Goal: Task Accomplishment & Management: Manage account settings

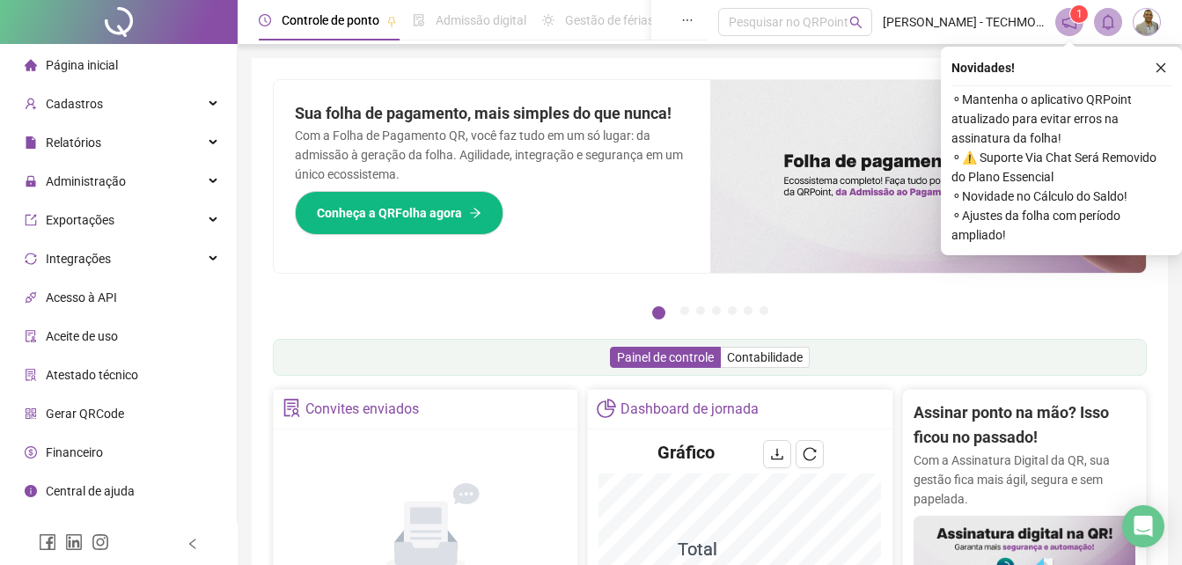
click at [111, 163] on ul "Página inicial Cadastros Relatórios Administração Exportações Integrações Acess…" at bounding box center [119, 297] width 238 height 507
click at [102, 171] on span "Administração" at bounding box center [75, 181] width 101 height 35
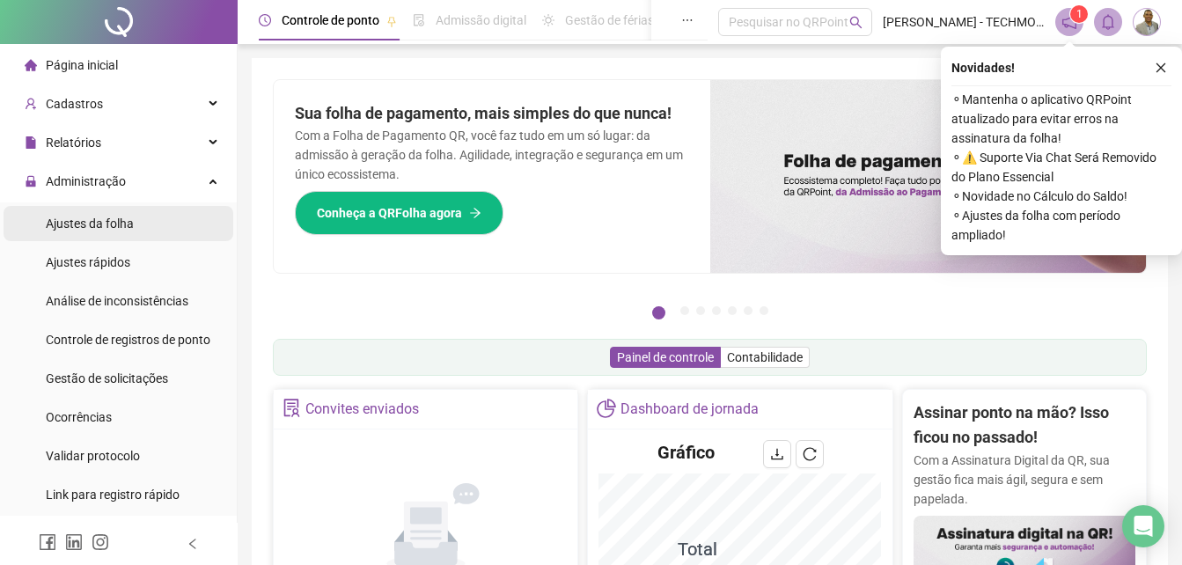
click at [104, 232] on div "Ajustes da folha" at bounding box center [90, 223] width 88 height 35
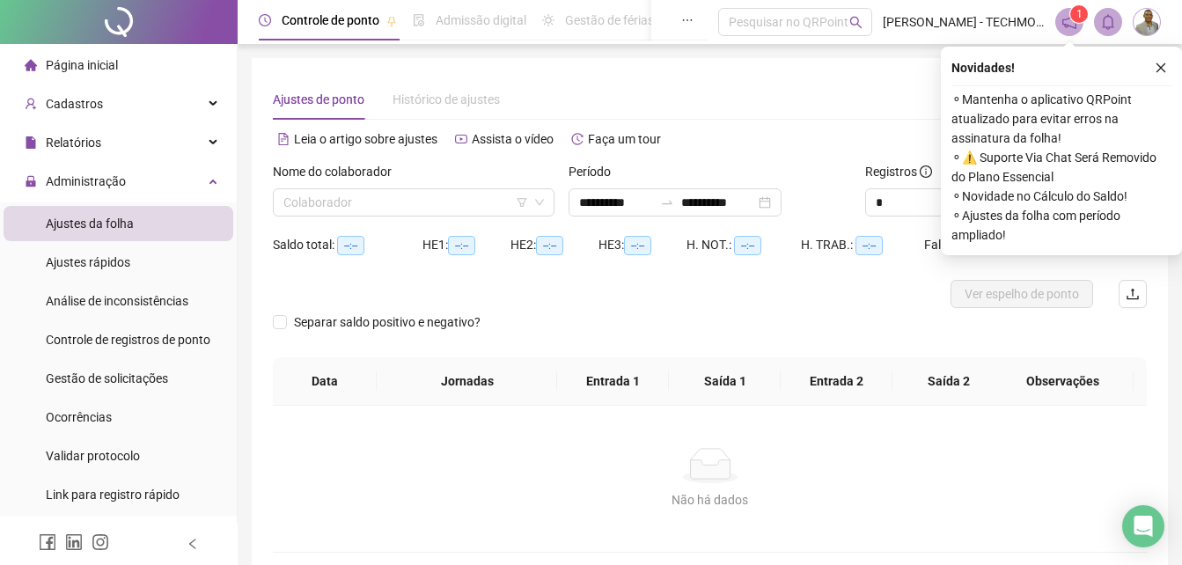
type input "**********"
click at [433, 216] on div "Colaborador" at bounding box center [414, 202] width 282 height 28
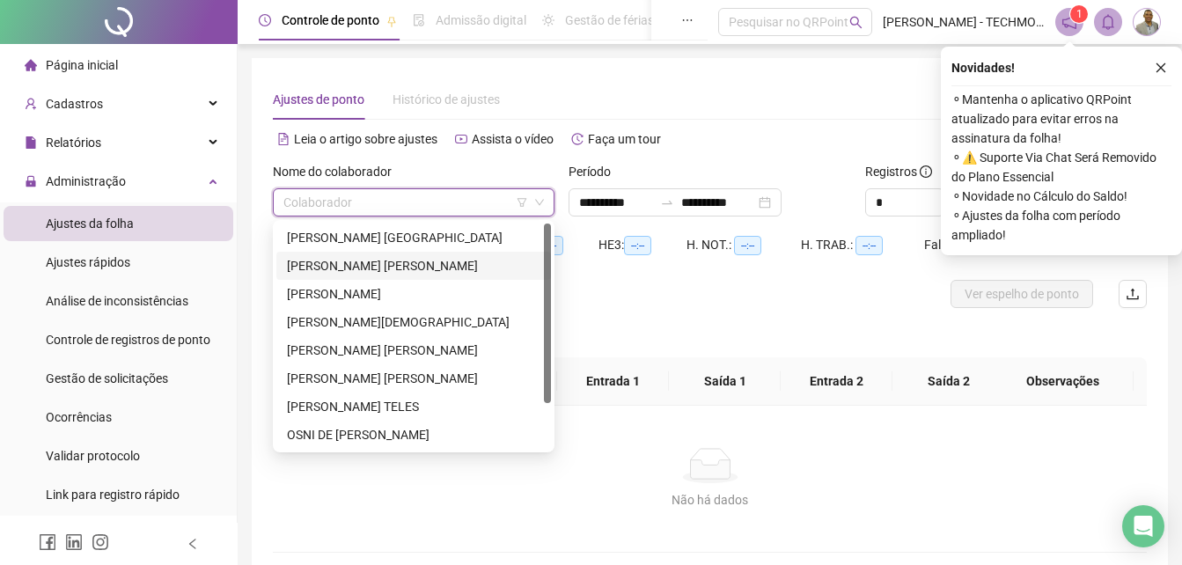
click at [331, 288] on div "[PERSON_NAME]" at bounding box center [413, 293] width 253 height 19
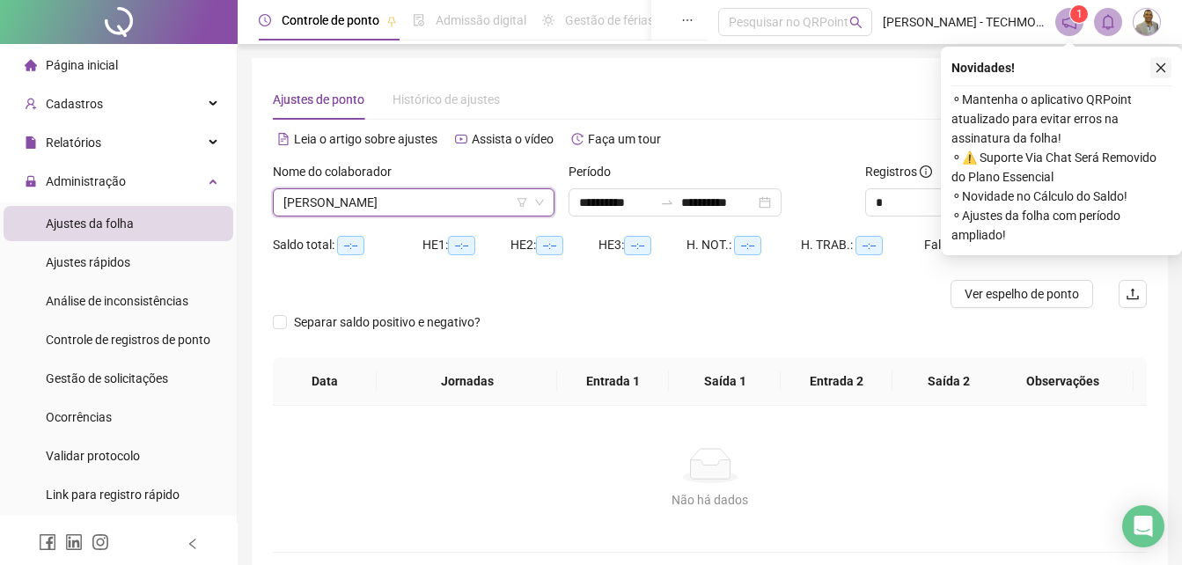
click at [1155, 77] on button "button" at bounding box center [1160, 67] width 21 height 21
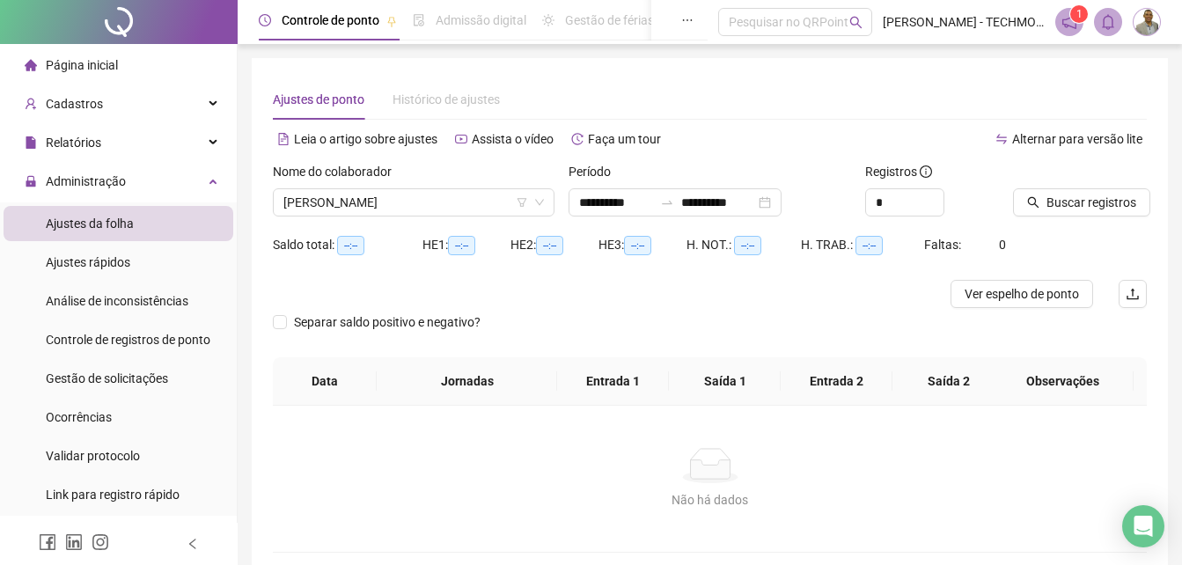
click at [1149, 74] on div "**********" at bounding box center [710, 316] width 916 height 516
click at [1061, 190] on button "Buscar registros" at bounding box center [1081, 202] width 137 height 28
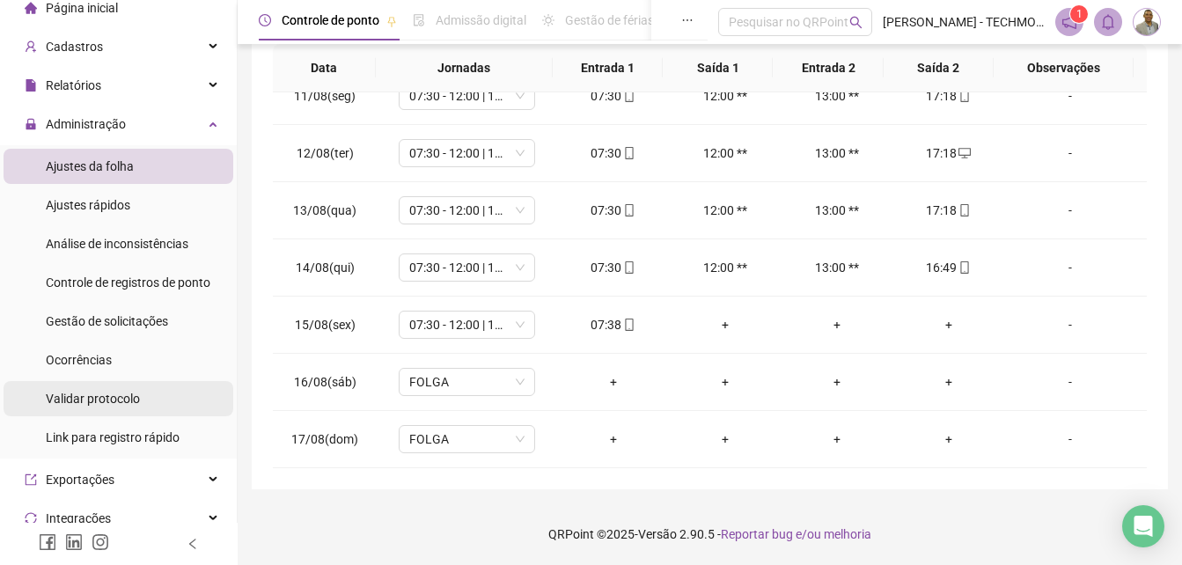
scroll to position [88, 0]
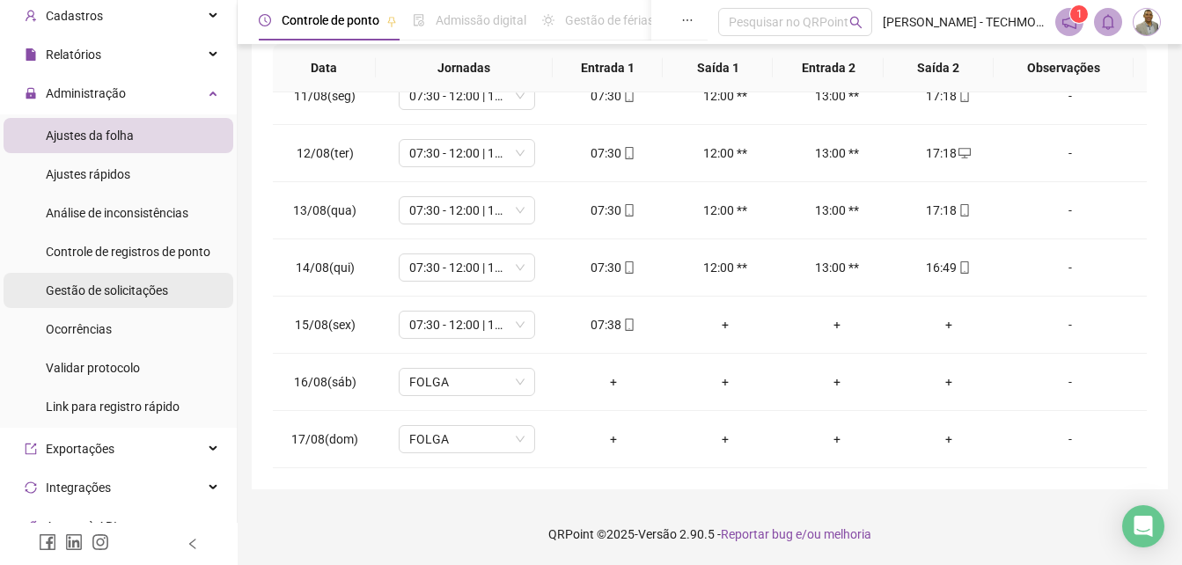
click at [122, 297] on span "Gestão de solicitações" at bounding box center [107, 290] width 122 height 14
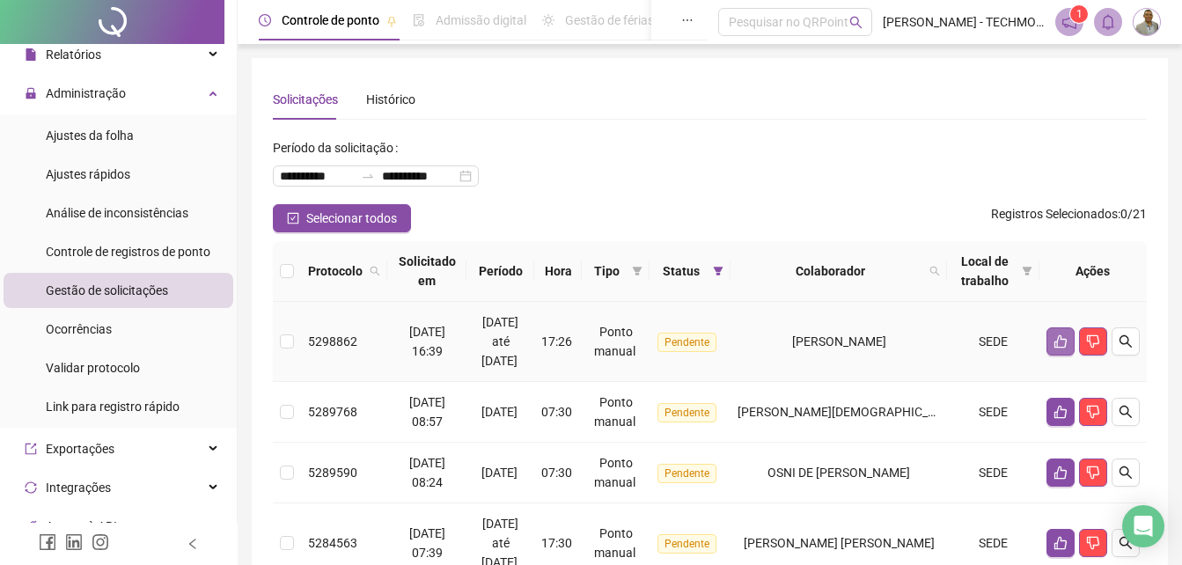
click at [1066, 349] on button "button" at bounding box center [1061, 341] width 28 height 28
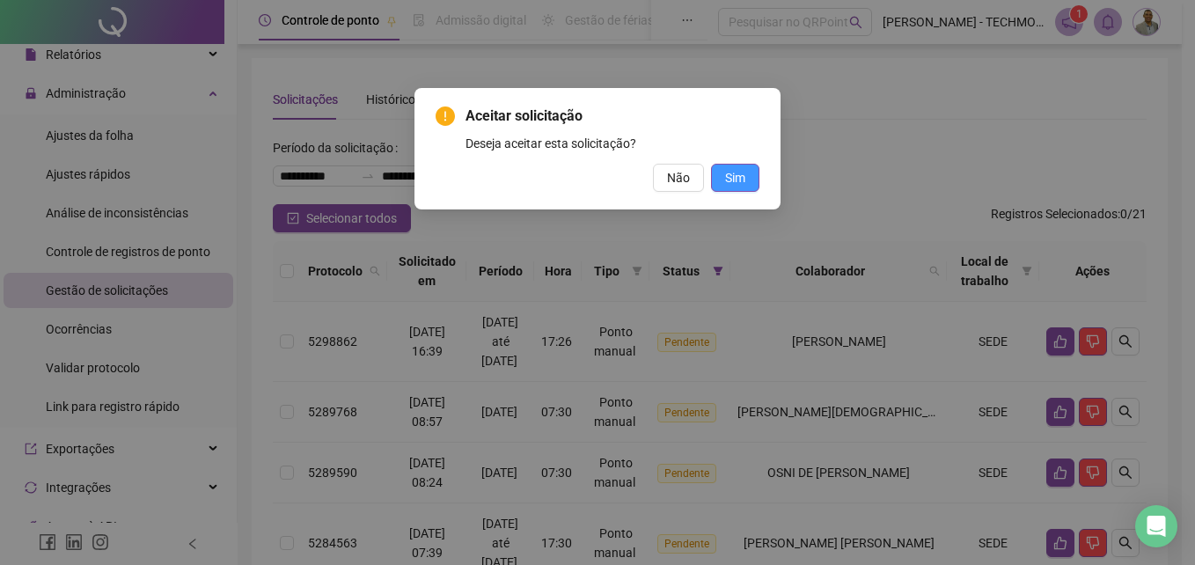
click at [730, 180] on span "Sim" at bounding box center [735, 177] width 20 height 19
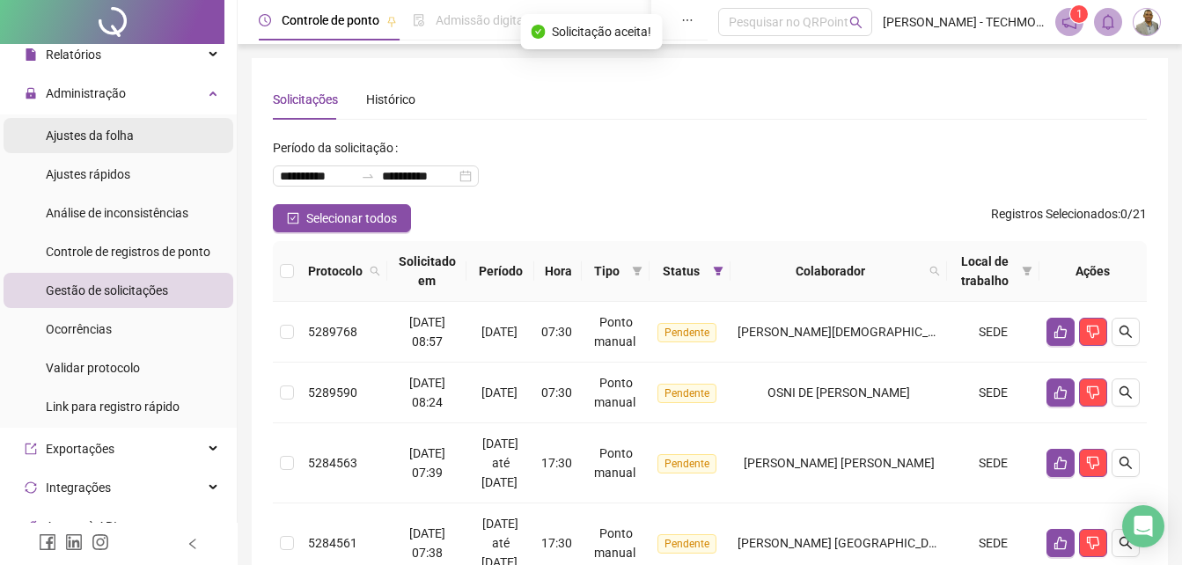
click at [136, 137] on li "Ajustes da folha" at bounding box center [119, 135] width 230 height 35
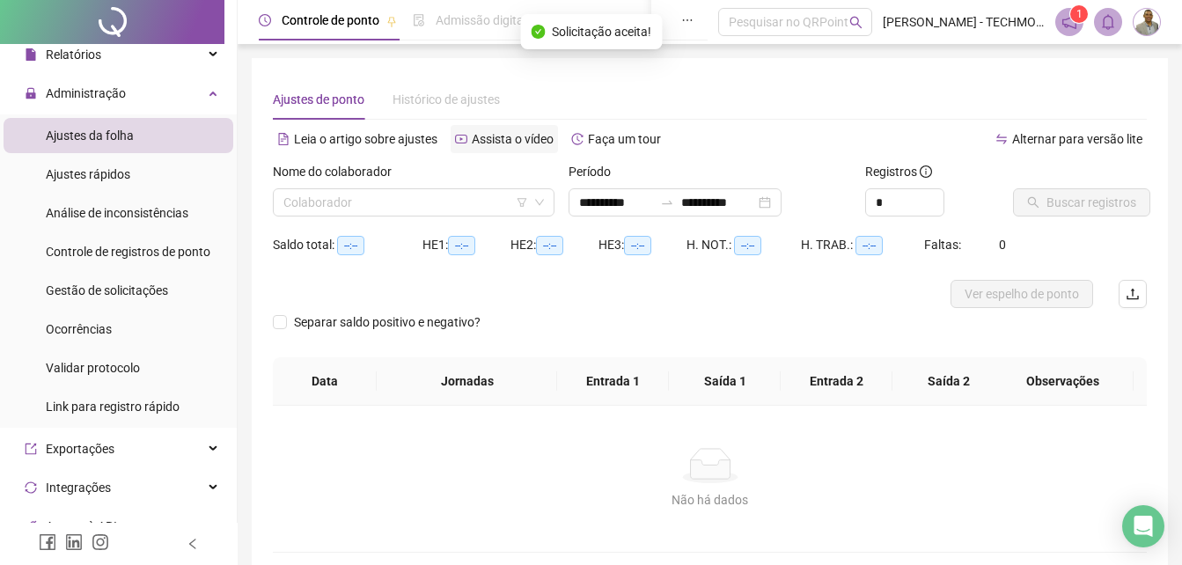
type input "**********"
click at [390, 200] on input "search" at bounding box center [405, 202] width 245 height 26
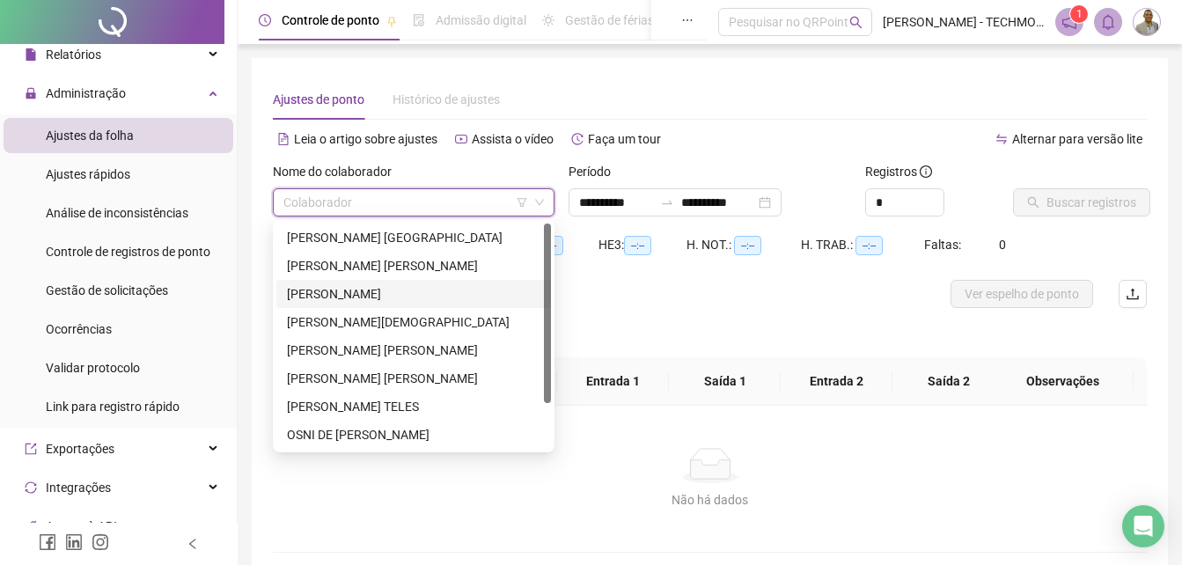
click at [351, 286] on div "[PERSON_NAME]" at bounding box center [413, 293] width 253 height 19
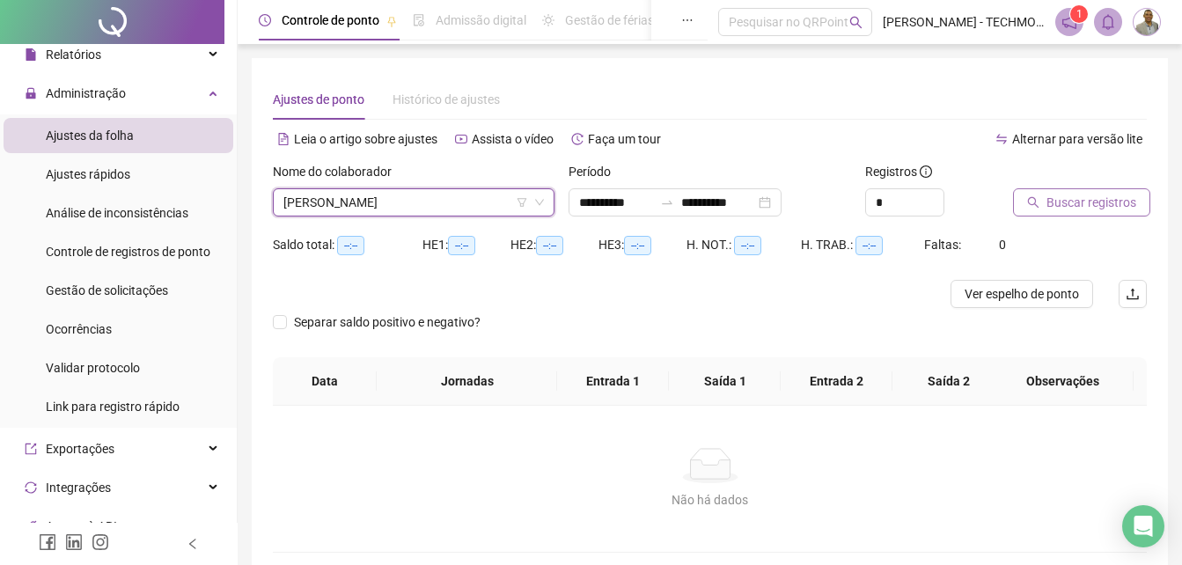
click at [1047, 200] on span "Buscar registros" at bounding box center [1092, 202] width 90 height 19
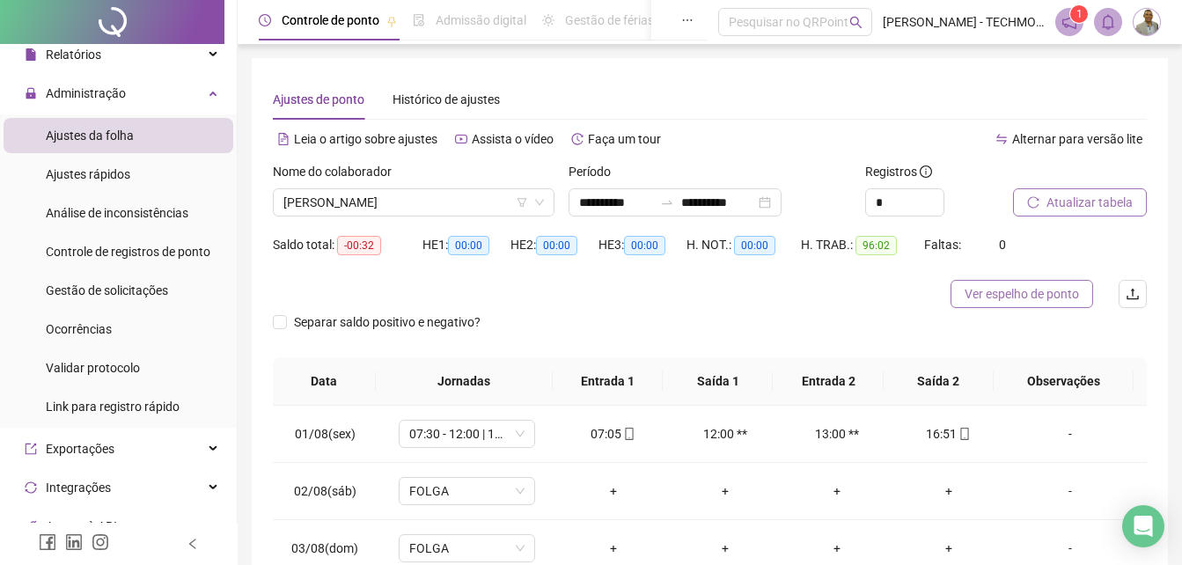
click at [1047, 298] on span "Ver espelho de ponto" at bounding box center [1022, 293] width 114 height 19
click at [834, 274] on div "H. TRAB.: 96:02" at bounding box center [862, 255] width 123 height 49
